Goal: Information Seeking & Learning: Learn about a topic

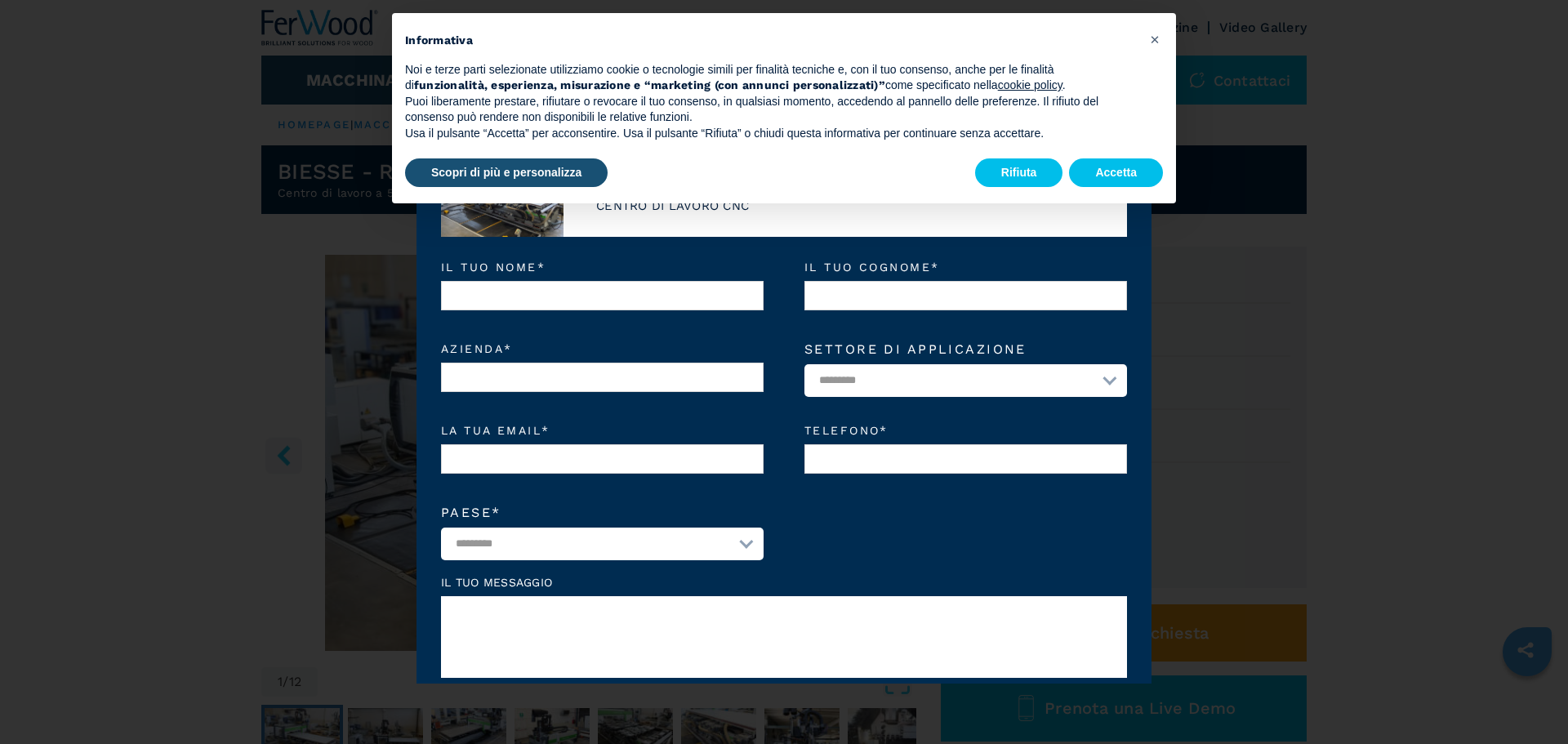
click at [1128, 192] on div "× Informativa Noi e terze parti selezionate utilizziamo cookie o tecnologie sim…" at bounding box center [784, 108] width 784 height 190
click at [1122, 167] on button "Accetta" at bounding box center [1116, 172] width 94 height 29
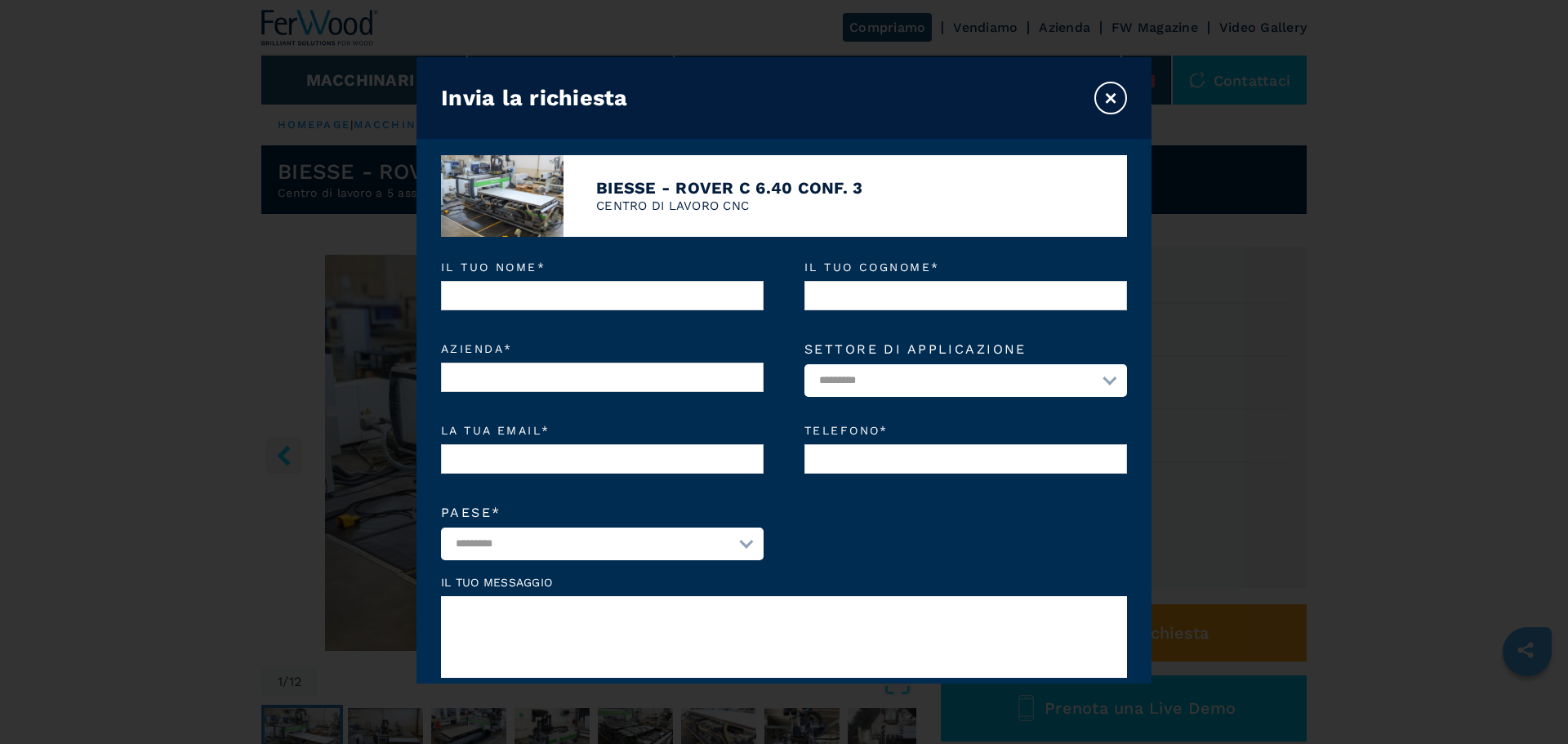
drag, startPoint x: 1105, startPoint y: 93, endPoint x: 1095, endPoint y: 99, distance: 11.7
click at [1106, 93] on button "×" at bounding box center [1110, 98] width 33 height 33
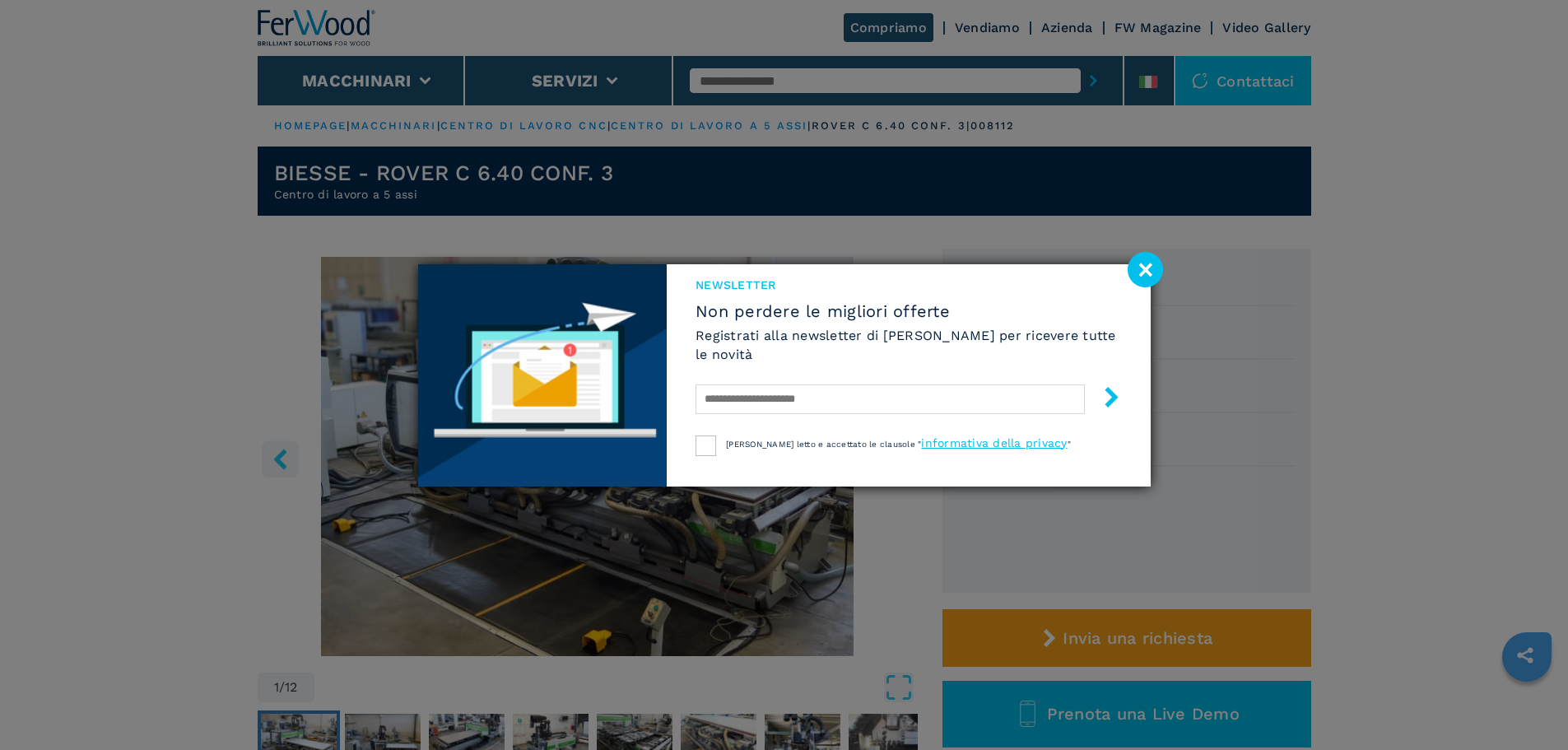
click at [1140, 267] on image at bounding box center [1146, 270] width 35 height 35
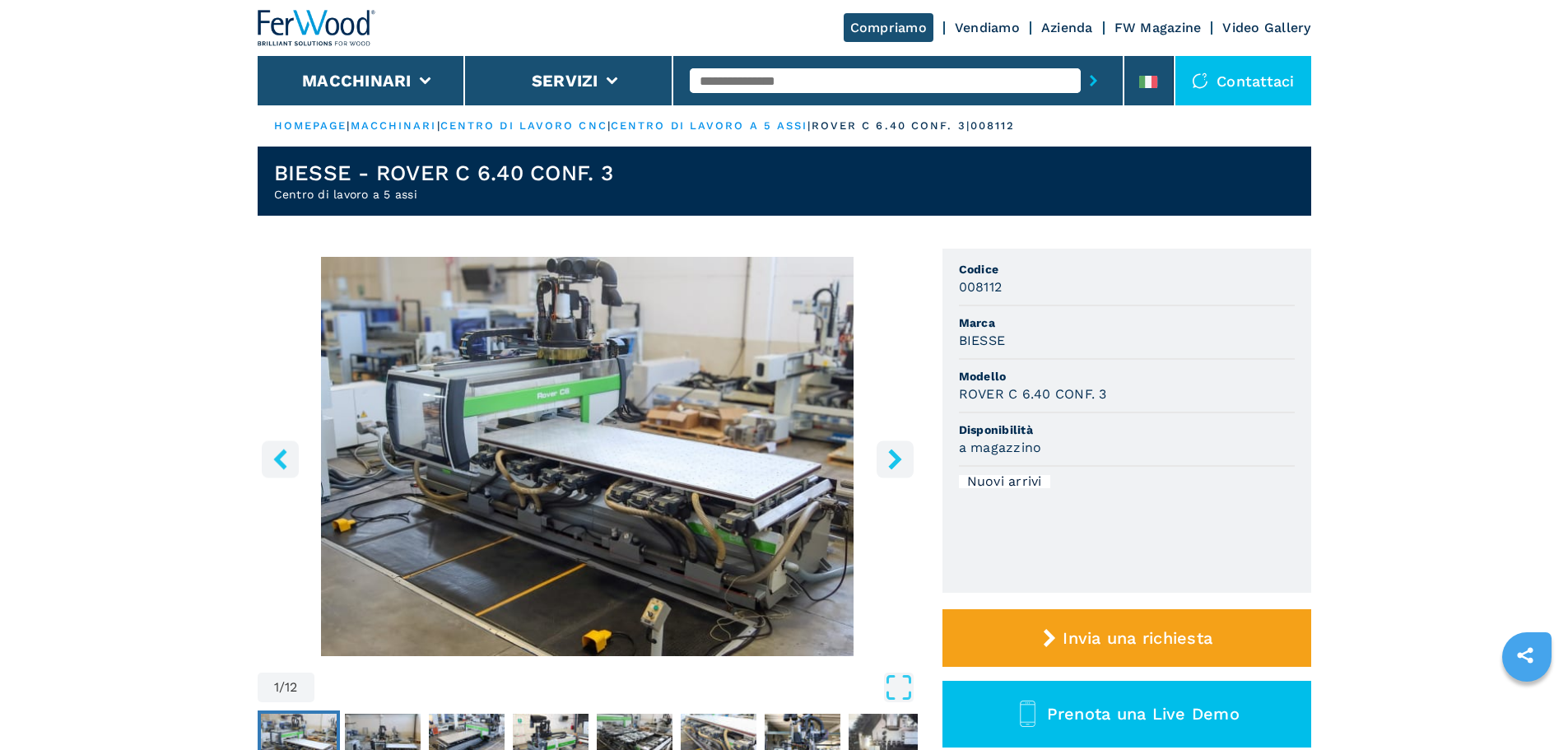
click at [782, 471] on img "Go to Slide 1" at bounding box center [588, 457] width 661 height 399
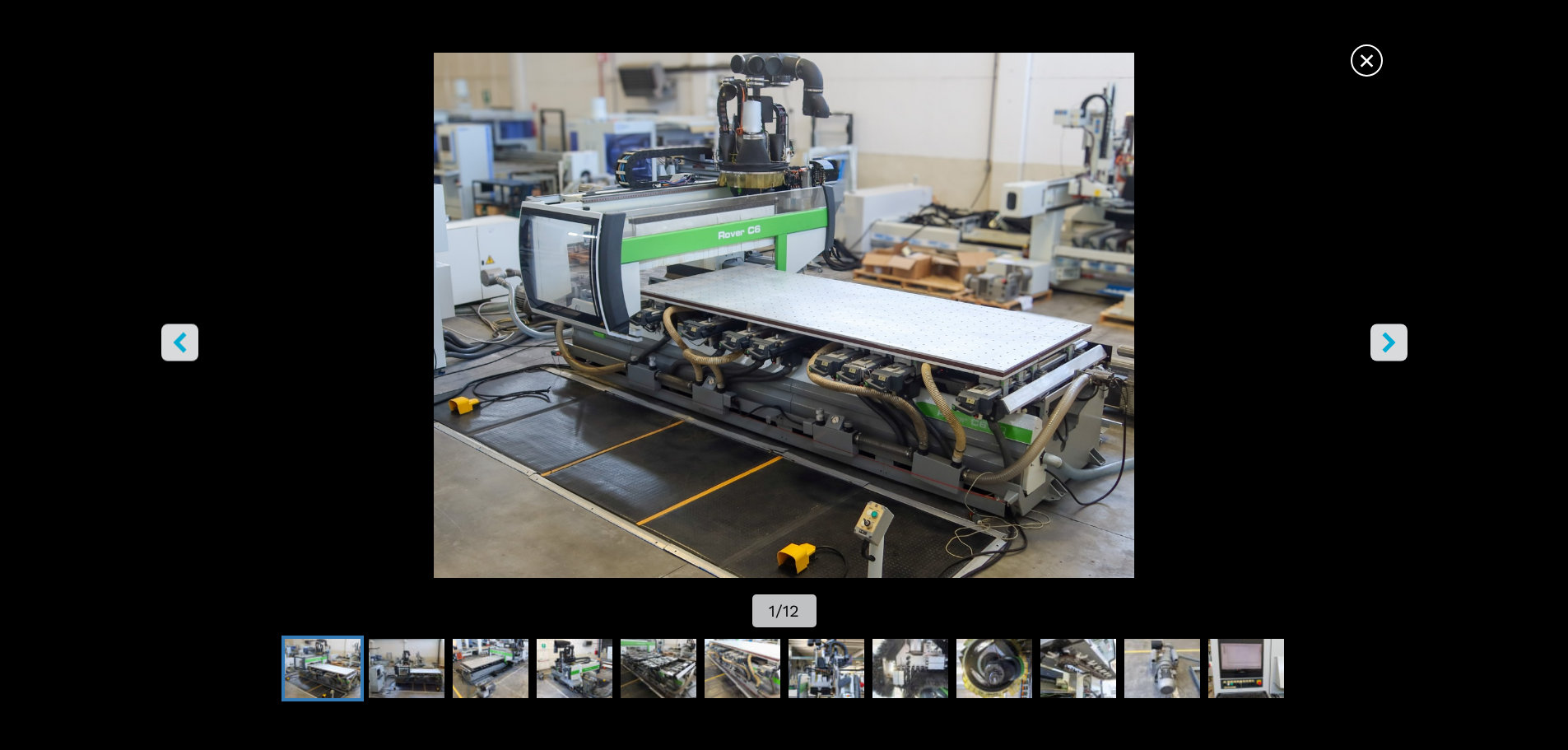
click at [1397, 348] on icon "right-button" at bounding box center [1389, 341] width 20 height 20
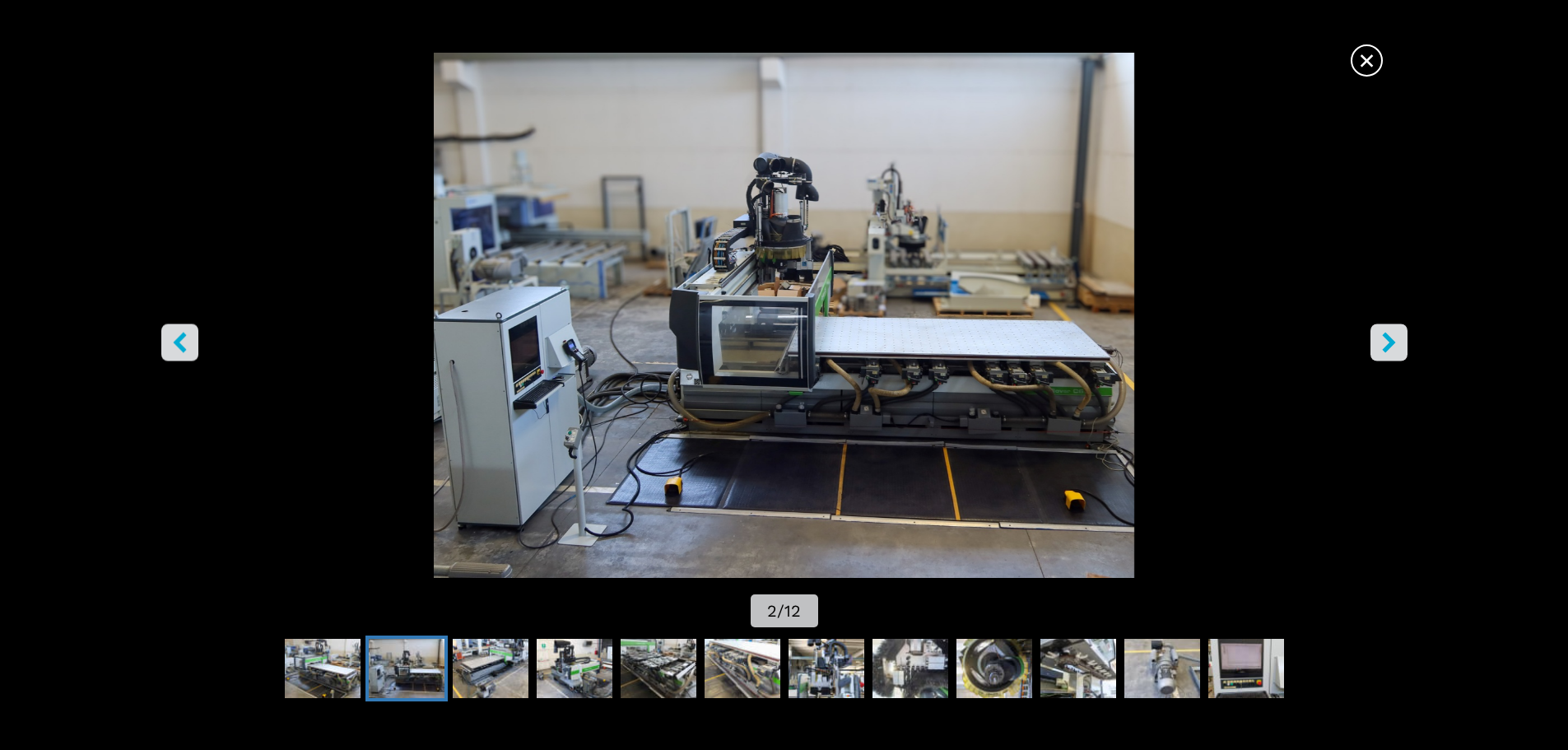
click at [1397, 348] on icon "right-button" at bounding box center [1389, 341] width 20 height 20
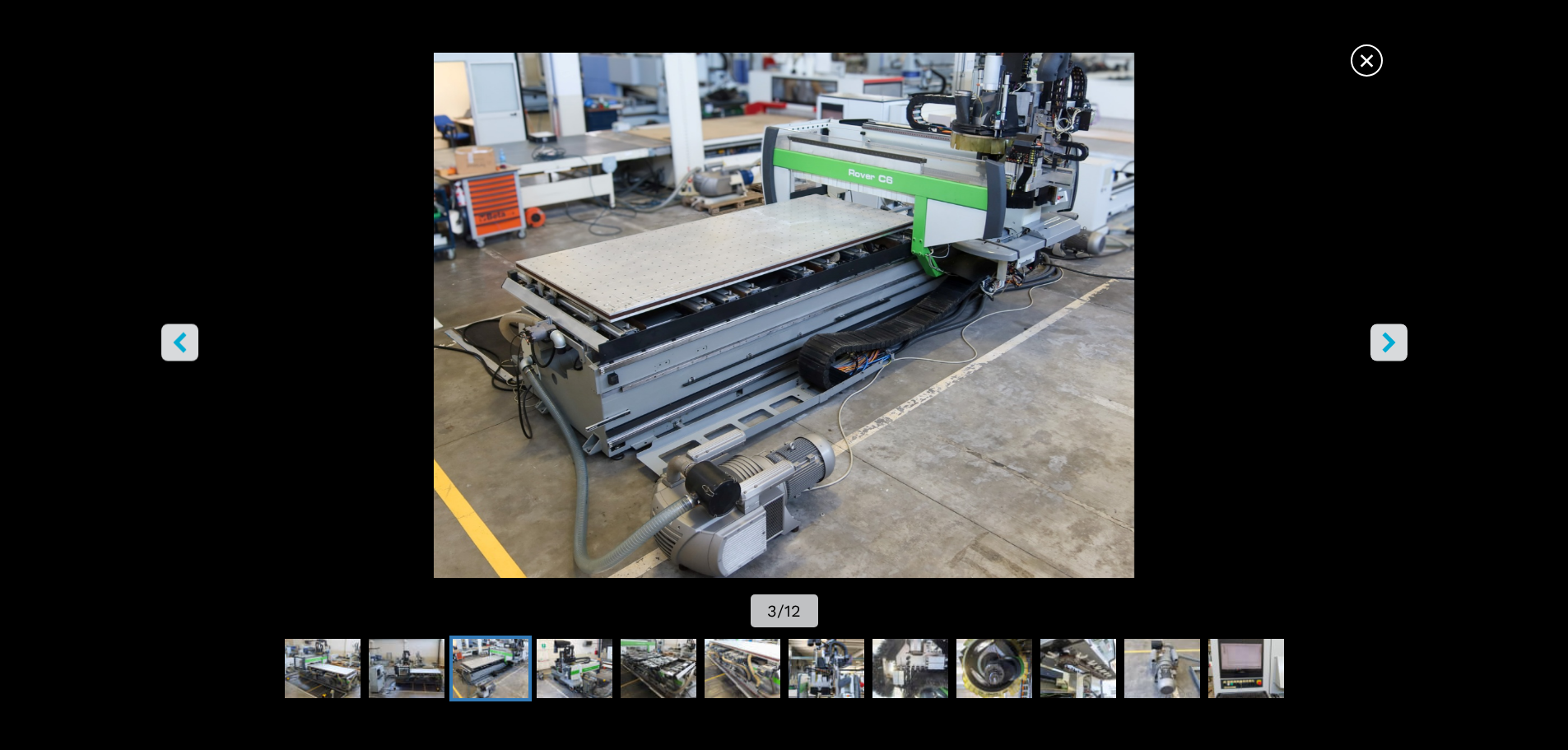
click at [1397, 348] on icon "right-button" at bounding box center [1389, 341] width 20 height 20
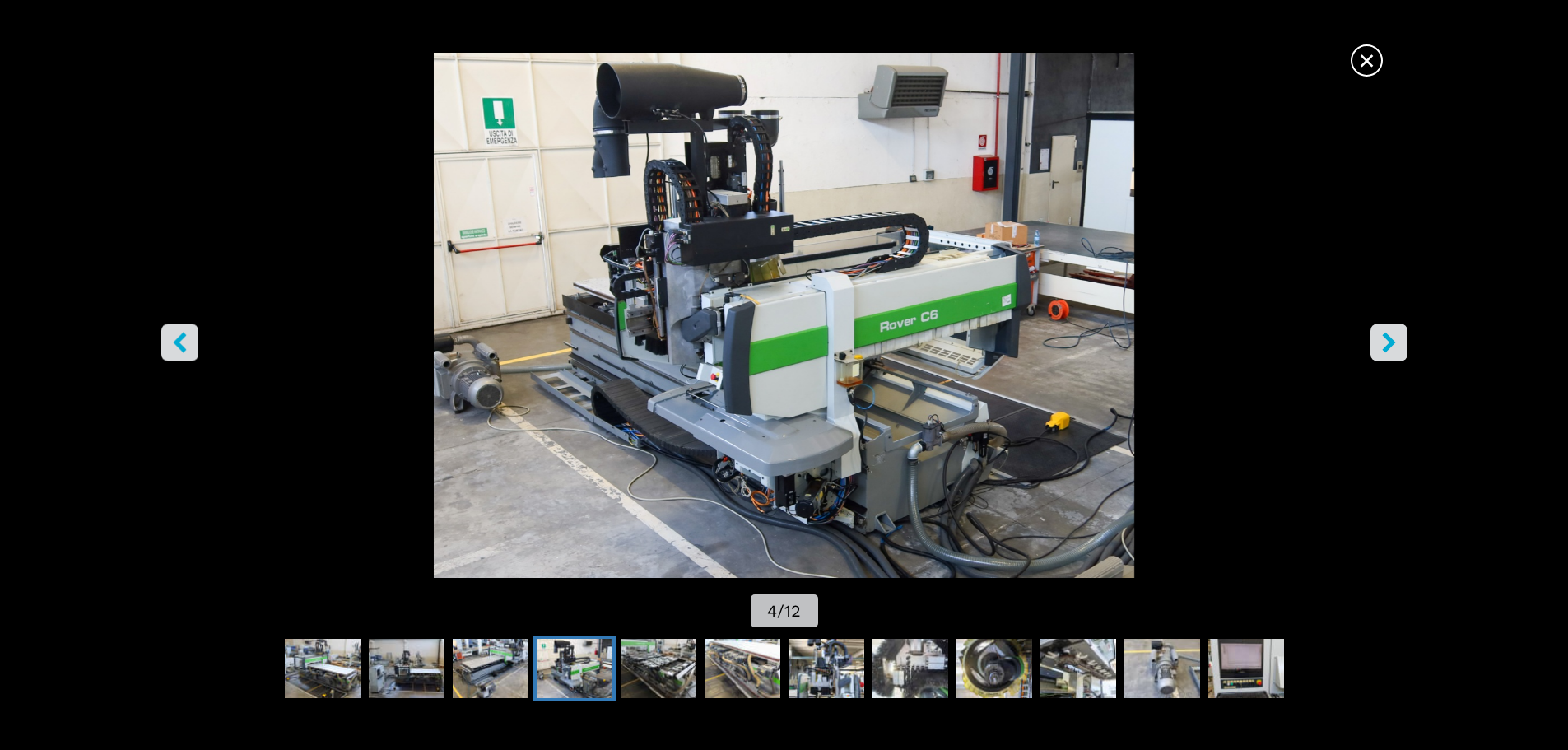
click at [1397, 348] on icon "right-button" at bounding box center [1389, 341] width 20 height 20
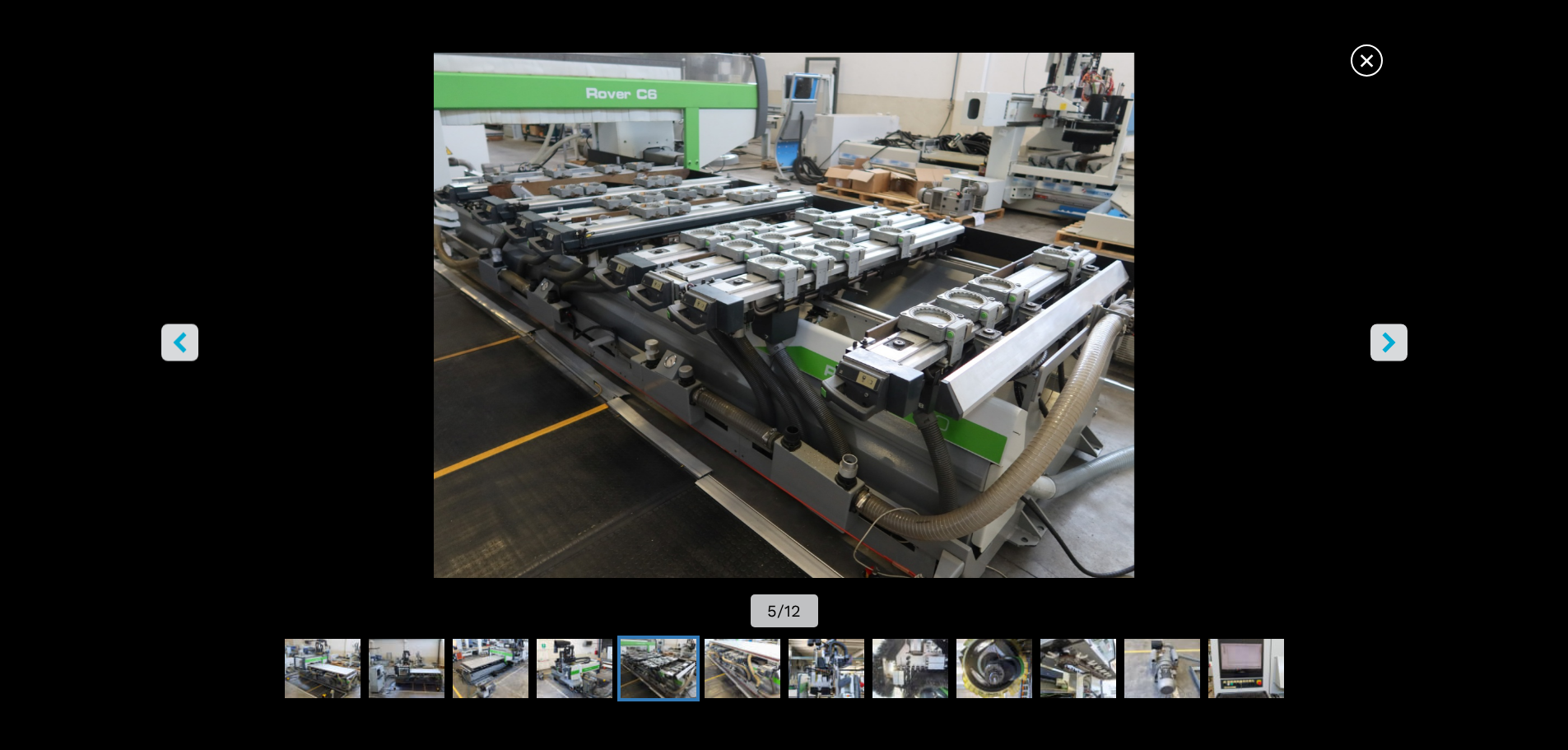
click at [1397, 348] on icon "right-button" at bounding box center [1389, 341] width 20 height 20
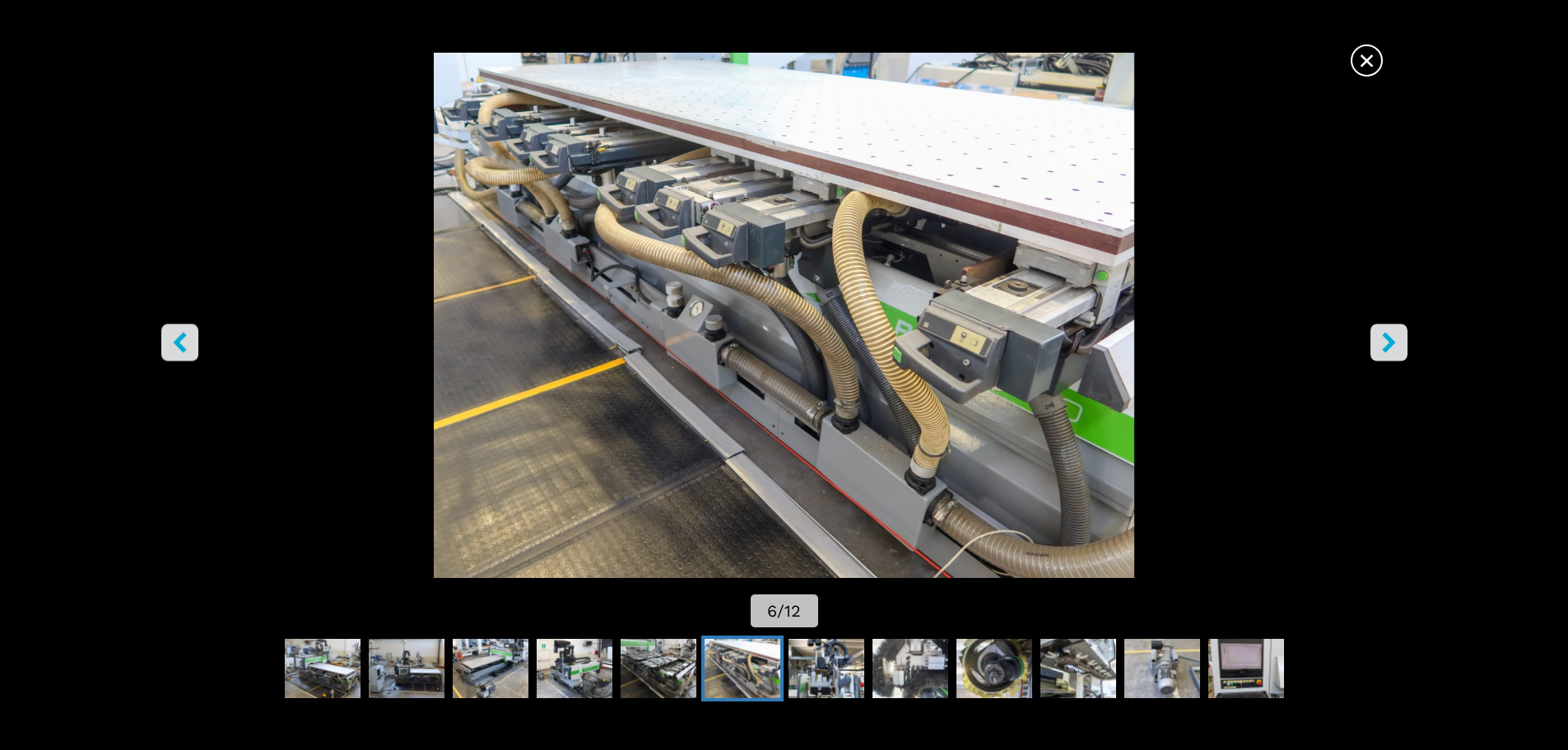
click at [1397, 348] on icon "right-button" at bounding box center [1389, 341] width 20 height 20
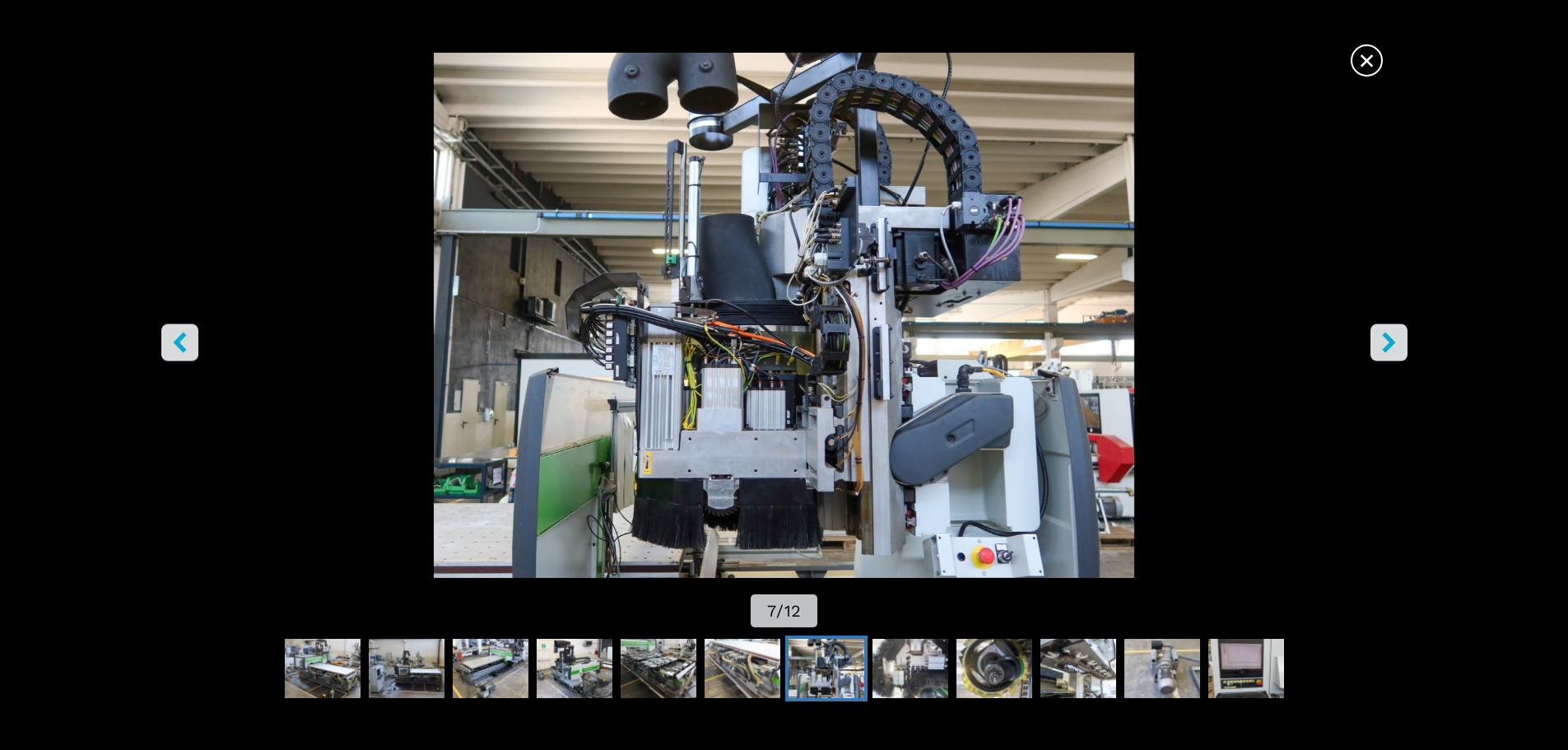
click at [1397, 348] on icon "right-button" at bounding box center [1389, 341] width 20 height 20
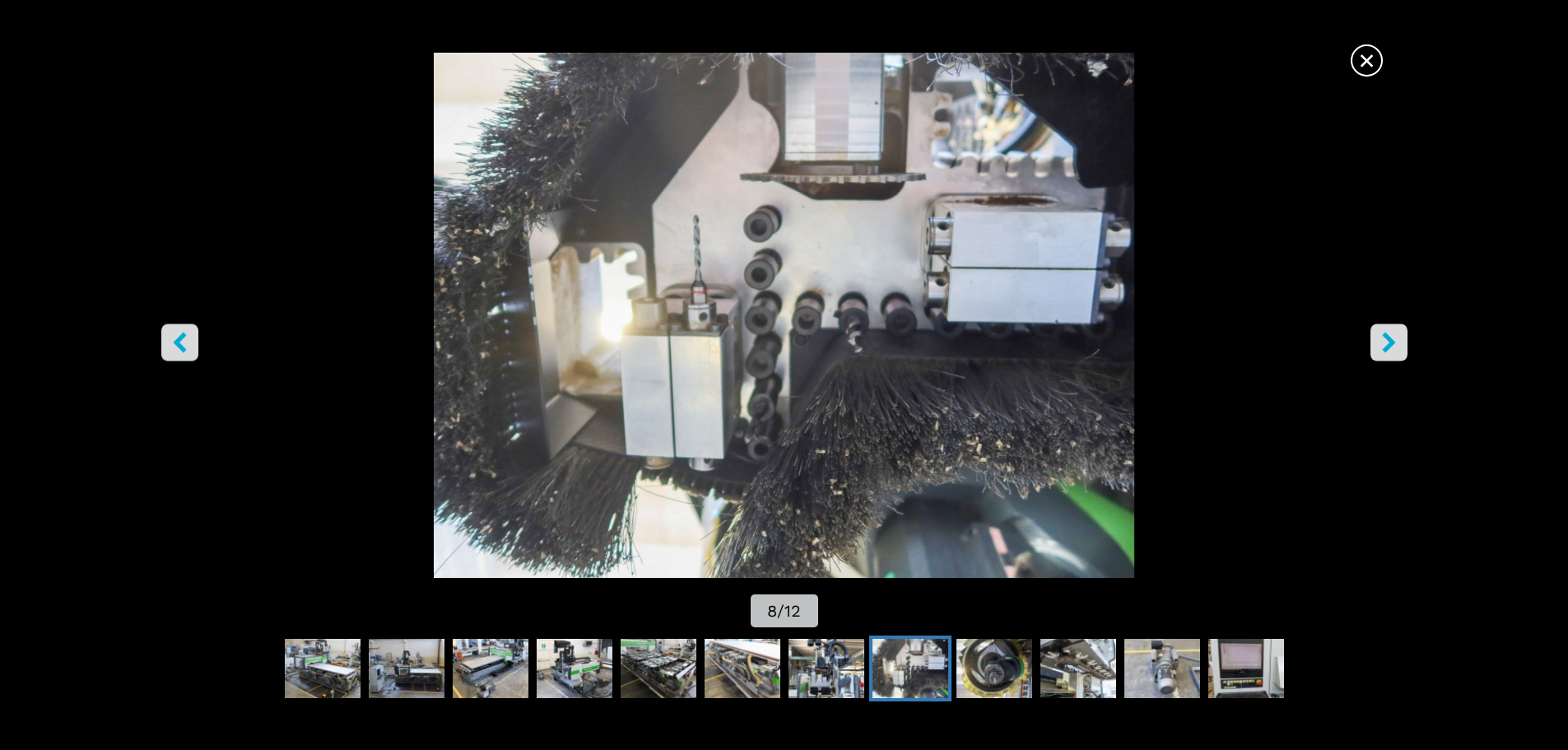
click at [1397, 348] on icon "right-button" at bounding box center [1389, 341] width 20 height 20
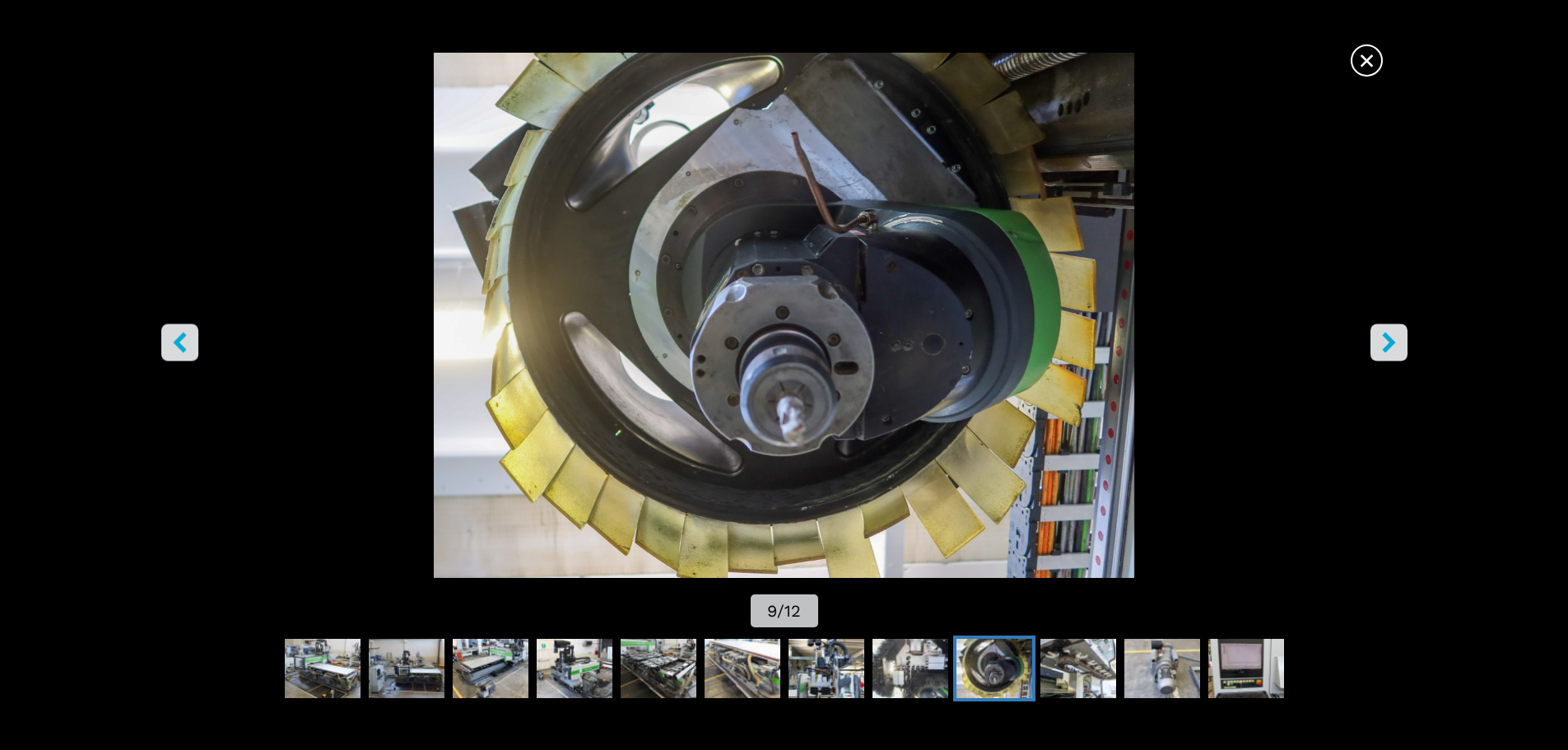
click at [1397, 348] on icon "right-button" at bounding box center [1389, 341] width 20 height 20
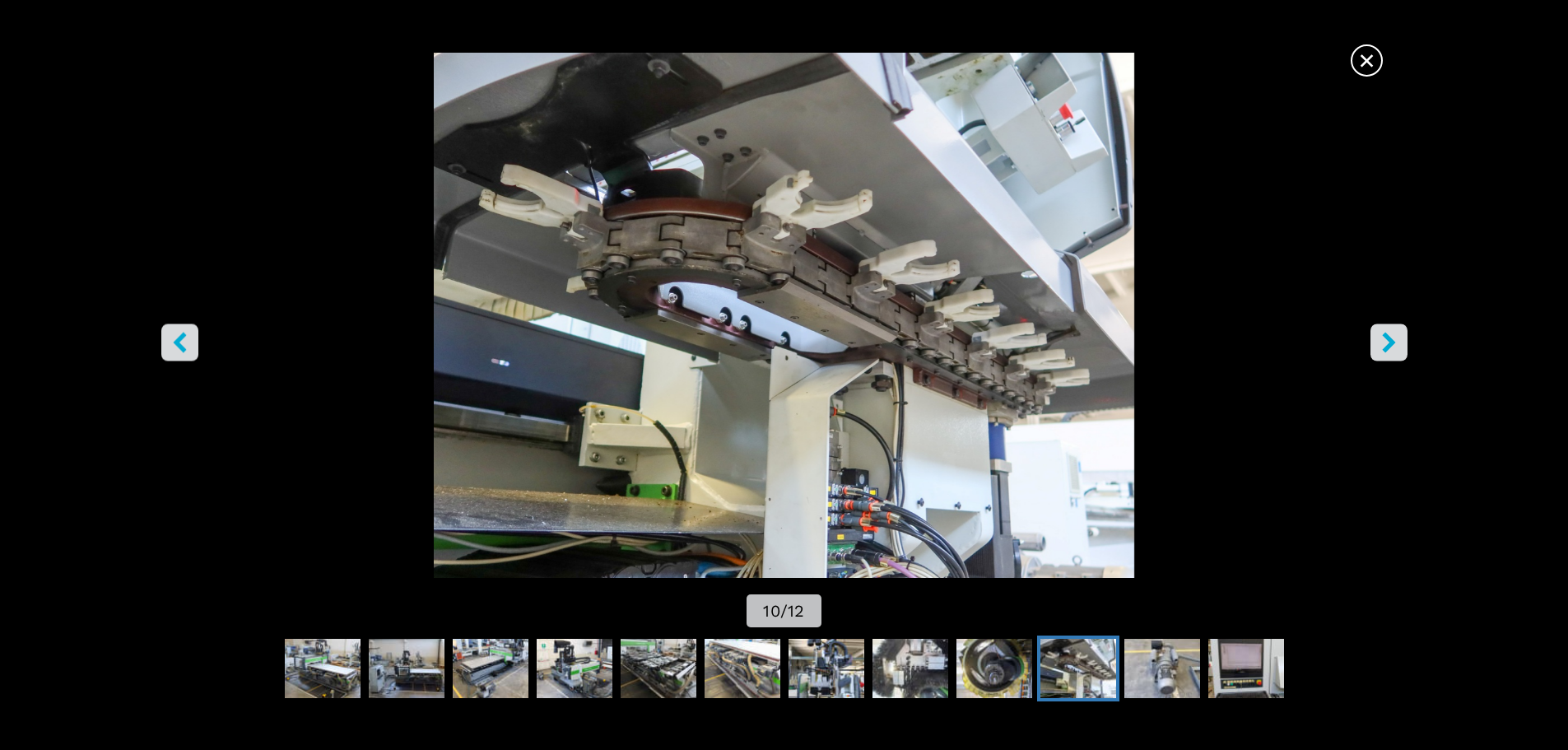
click at [1397, 348] on icon "right-button" at bounding box center [1389, 341] width 20 height 20
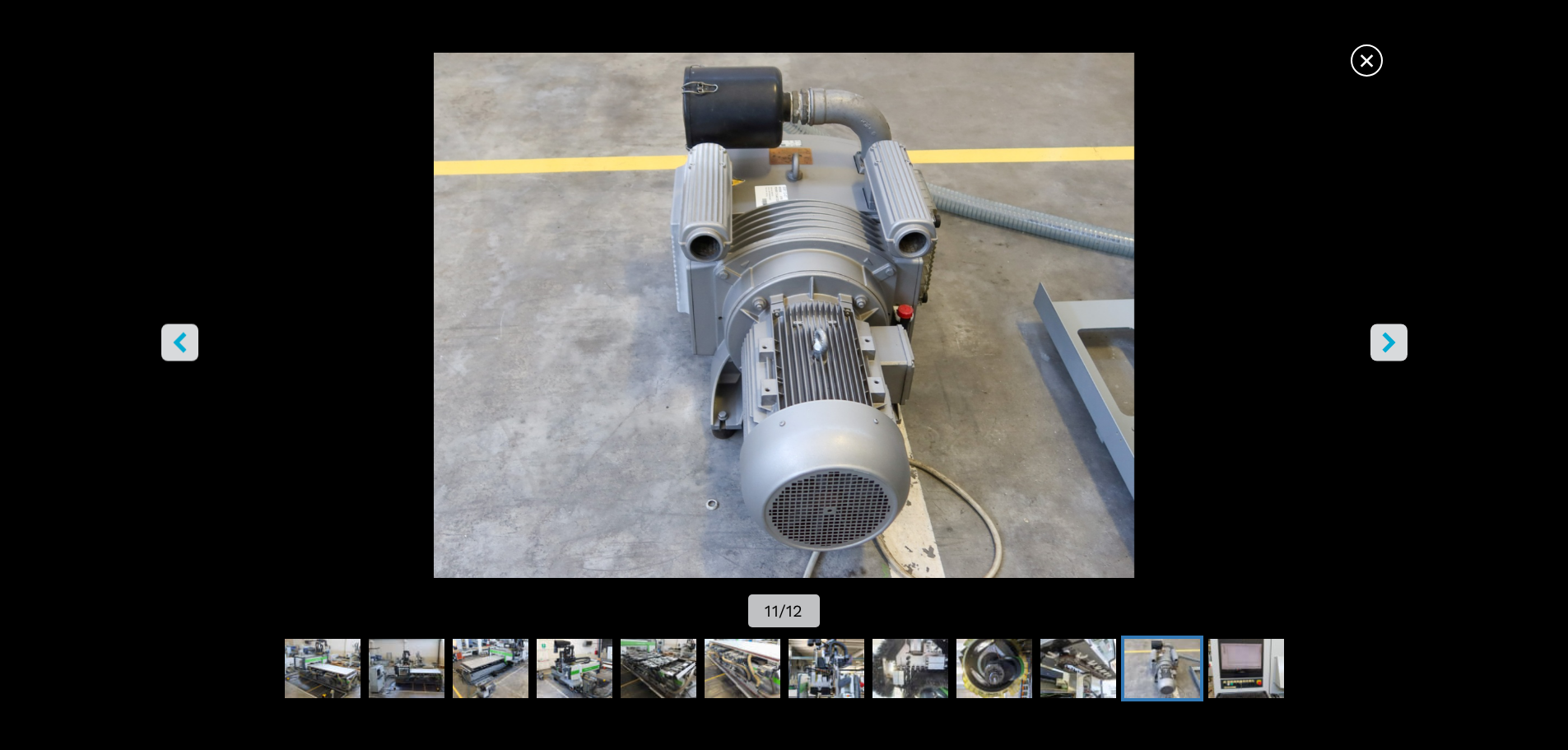
click at [1397, 348] on icon "right-button" at bounding box center [1389, 341] width 20 height 20
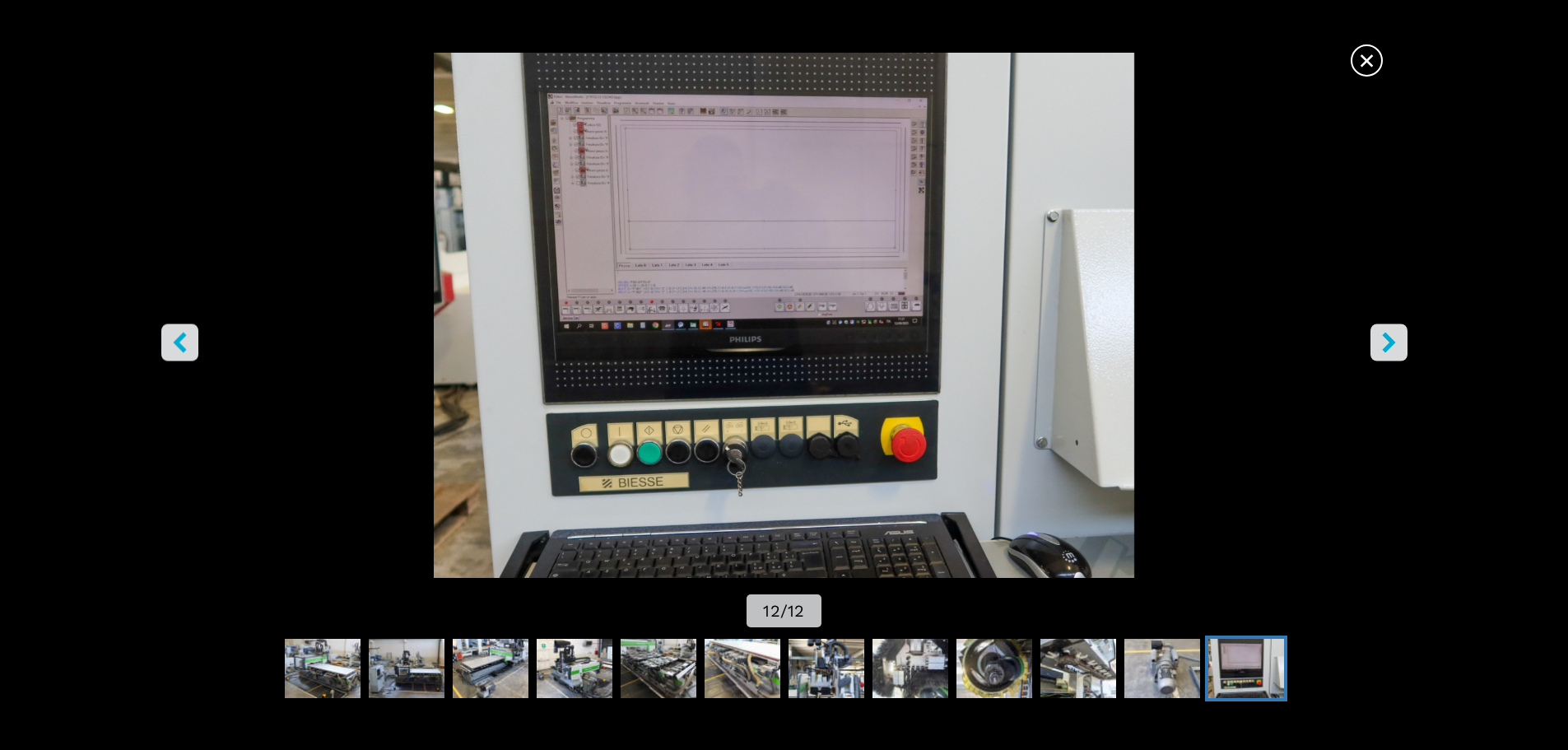
click at [1397, 348] on icon "right-button" at bounding box center [1389, 341] width 20 height 20
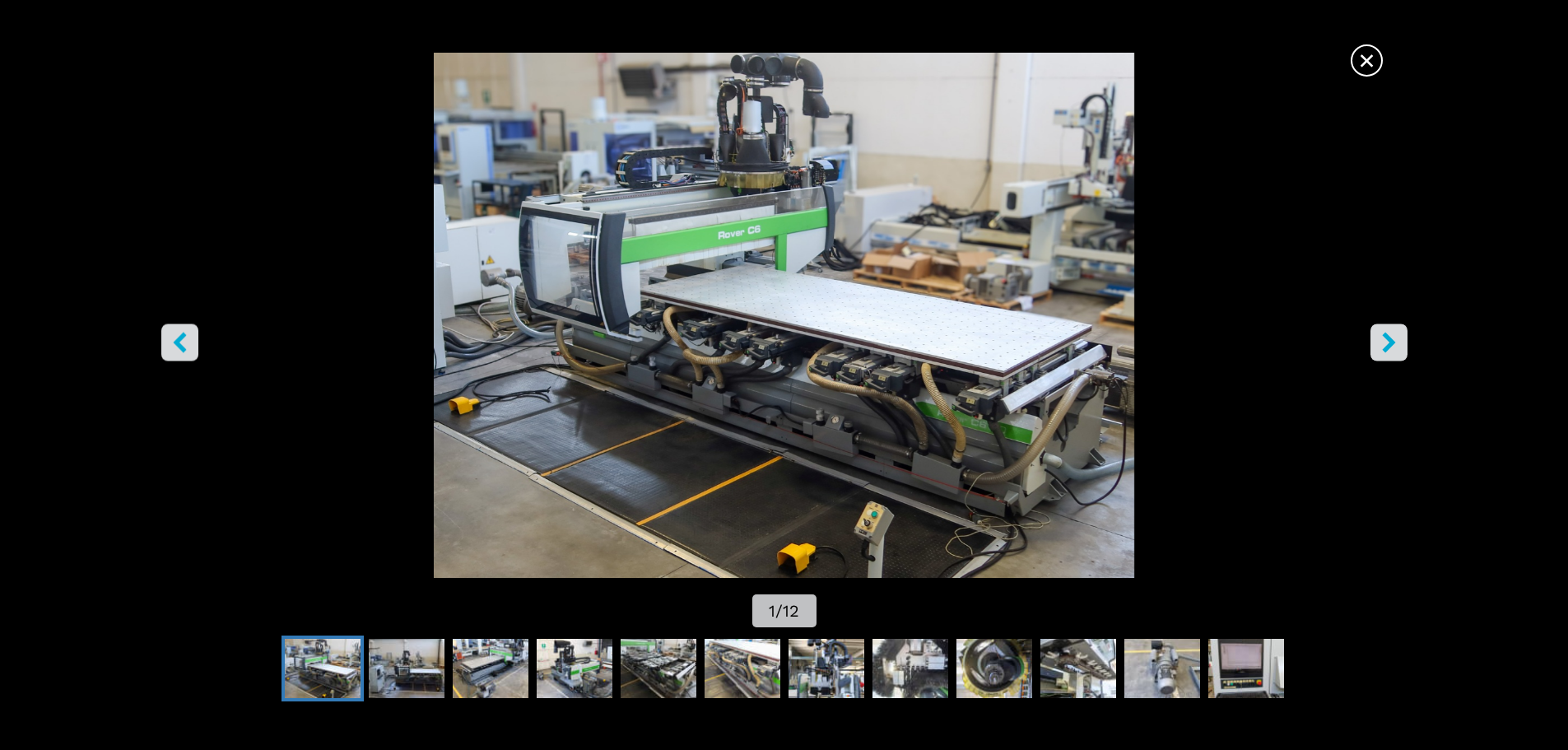
click at [1397, 348] on icon "right-button" at bounding box center [1389, 341] width 20 height 20
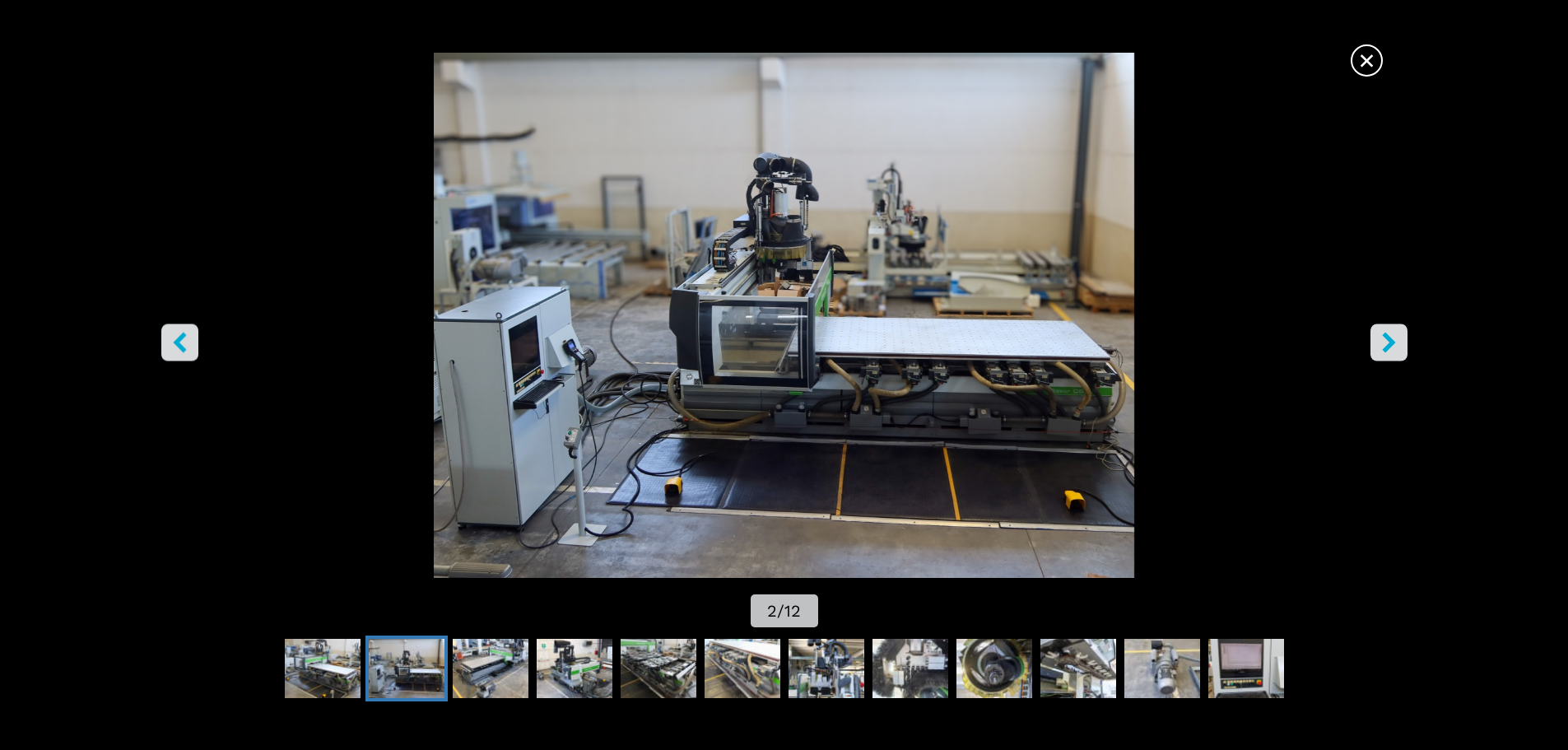
click at [1374, 67] on span "×" at bounding box center [1367, 57] width 28 height 28
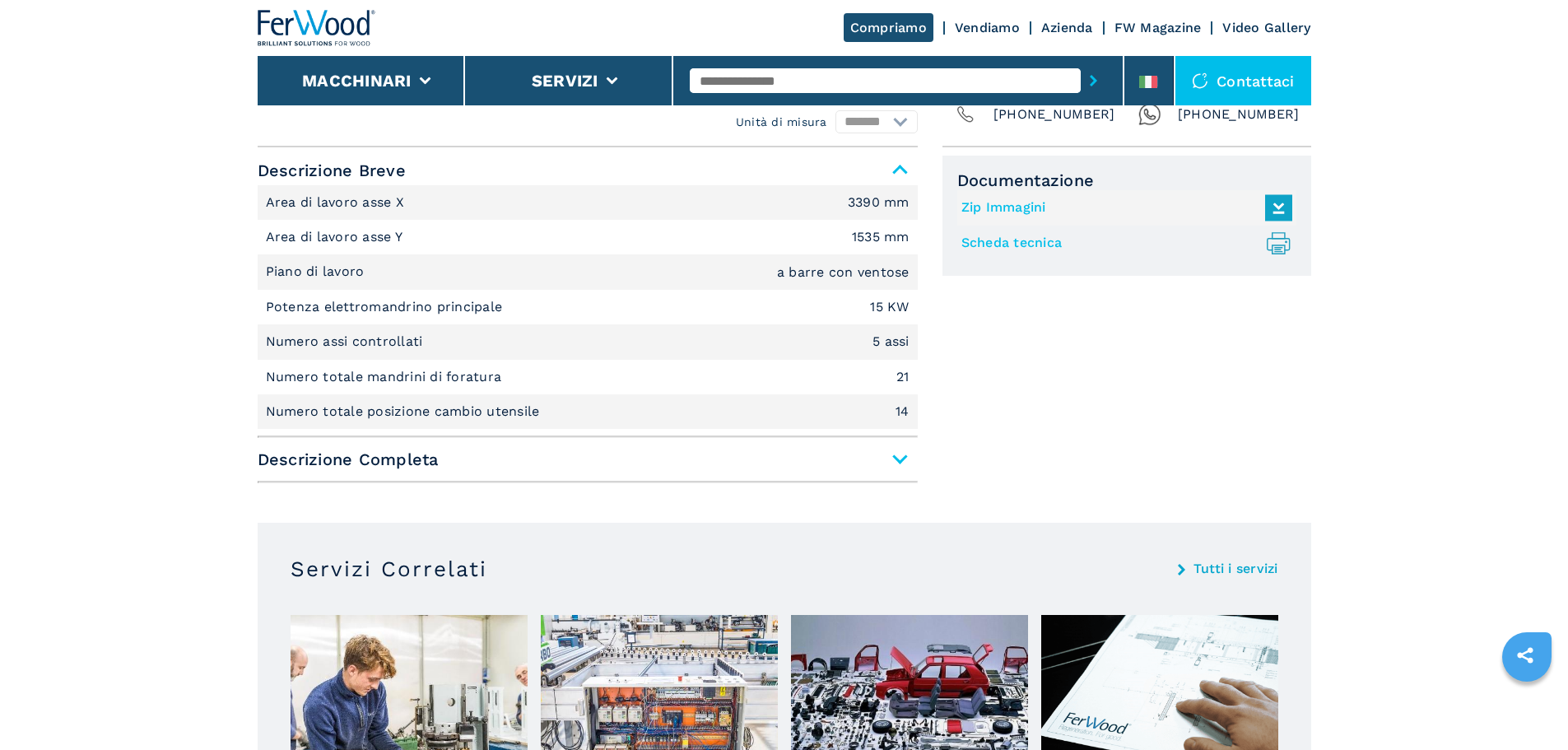
scroll to position [905, 0]
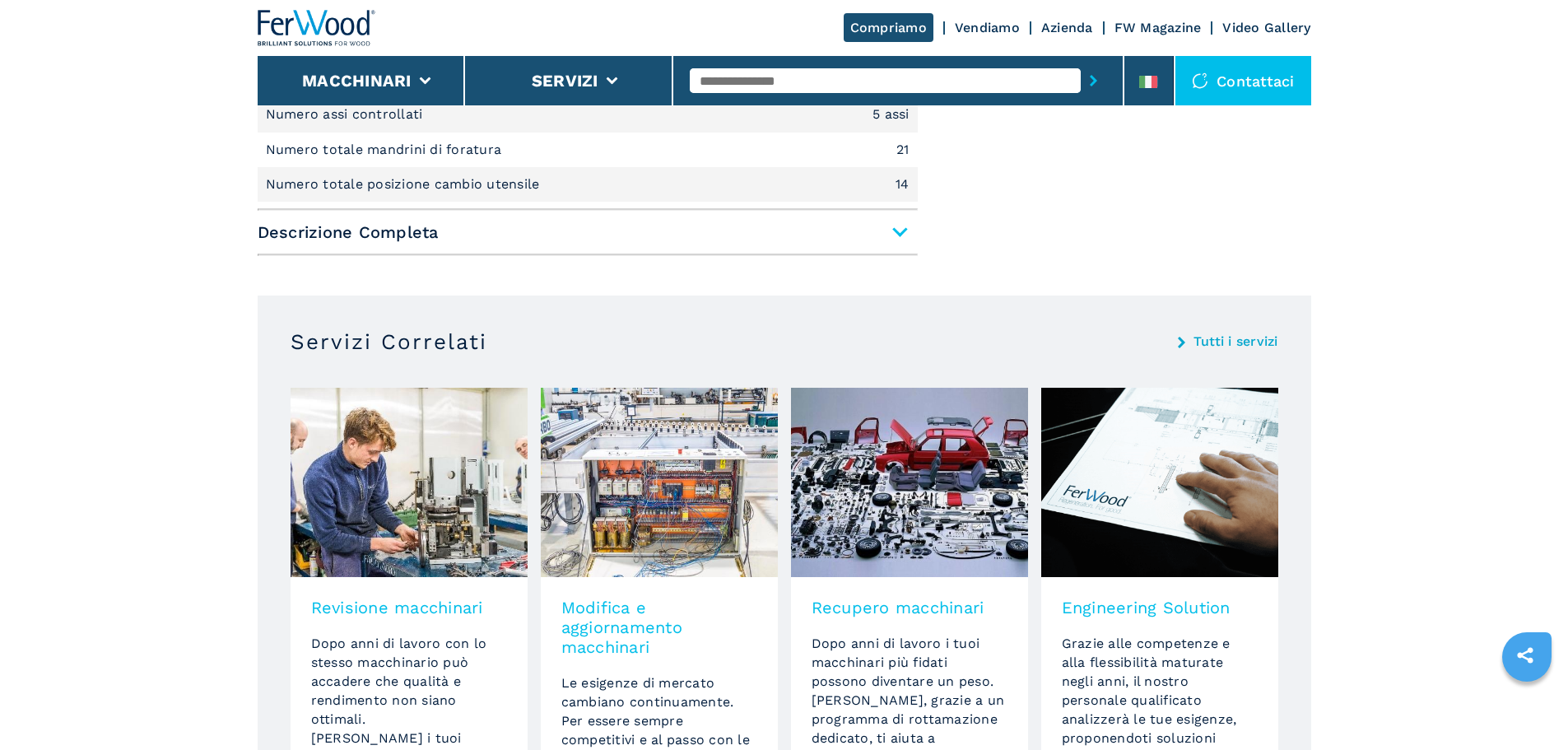
click at [901, 238] on span "Descrizione Completa" at bounding box center [588, 231] width 661 height 29
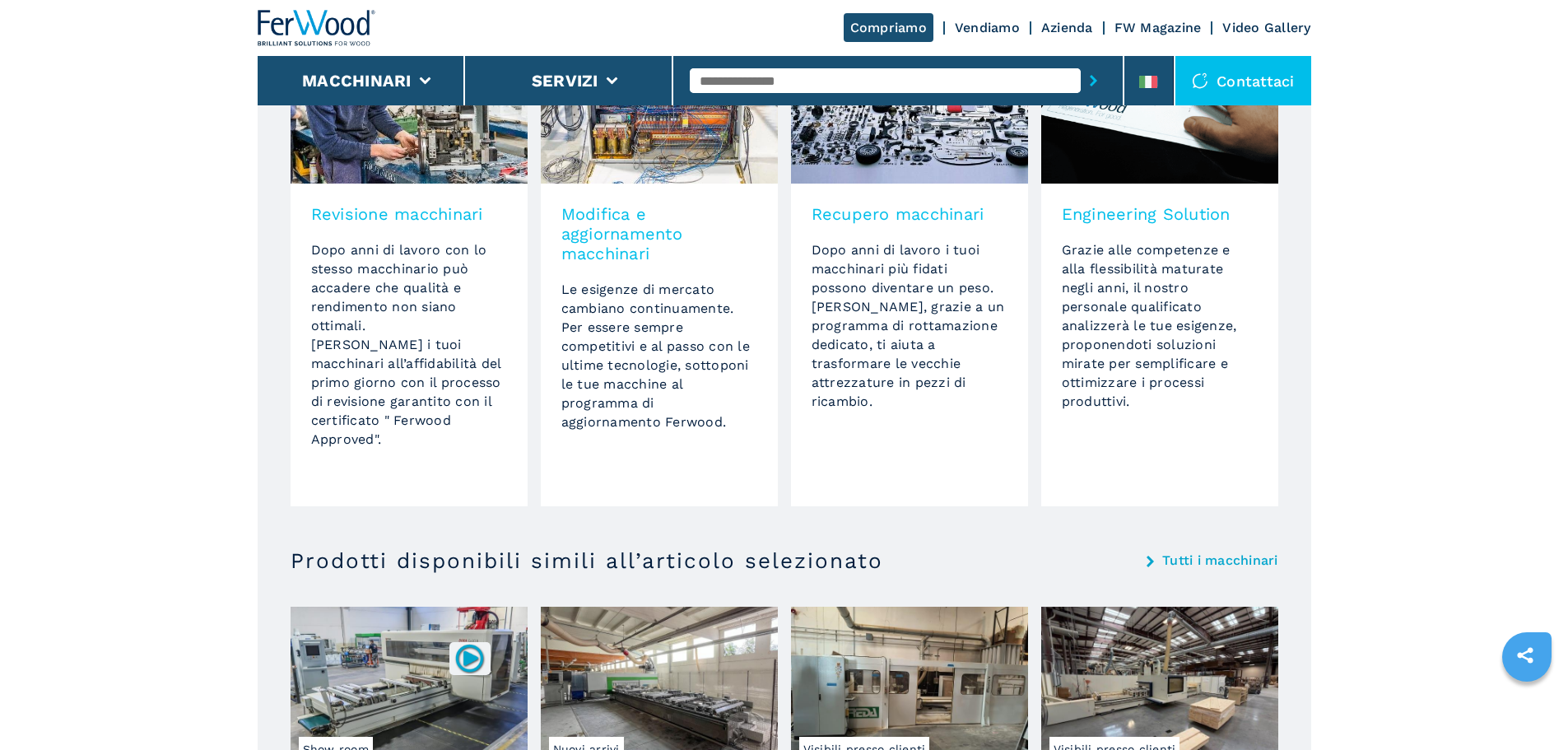
scroll to position [2304, 0]
